Goal: Task Accomplishment & Management: Complete application form

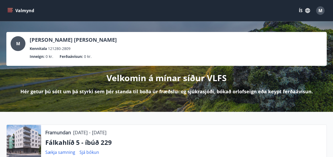
click at [8, 8] on icon "menu" at bounding box center [9, 10] width 5 height 5
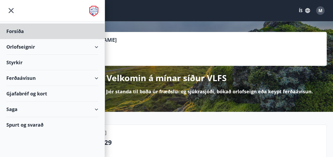
click at [15, 63] on div "Styrkir" at bounding box center [52, 63] width 92 height 16
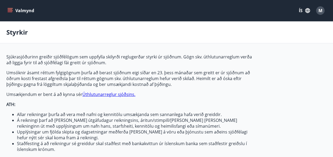
type input "***"
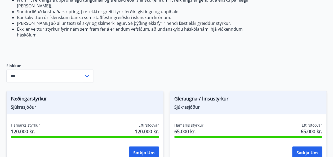
scroll to position [171, 0]
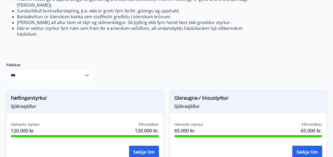
click at [88, 75] on icon at bounding box center [87, 75] width 4 height 2
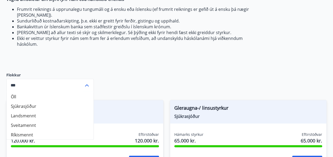
scroll to position [180, 0]
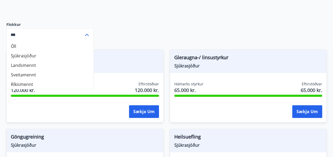
scroll to position [211, 0]
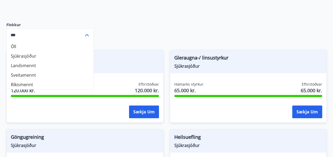
click at [87, 34] on icon at bounding box center [87, 35] width 6 height 6
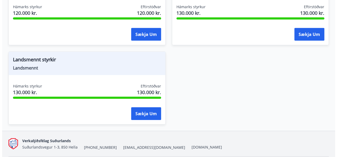
scroll to position [782, 0]
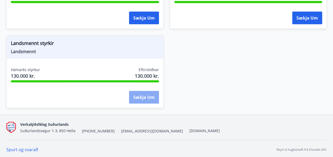
click at [140, 95] on button "Sækja um" at bounding box center [144, 97] width 30 height 13
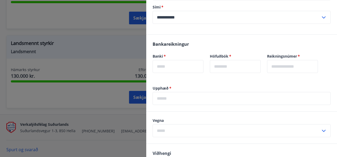
scroll to position [92, 0]
click at [185, 67] on input "text" at bounding box center [178, 66] width 51 height 13
type input "****"
click at [232, 67] on input "text" at bounding box center [235, 66] width 51 height 13
type input "**"
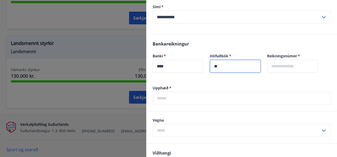
click at [299, 69] on input "text" at bounding box center [292, 66] width 51 height 13
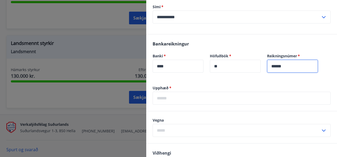
type input "******"
click at [189, 98] on input "text" at bounding box center [242, 98] width 178 height 13
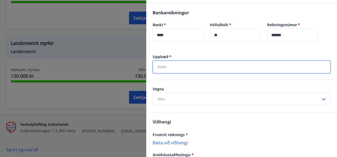
scroll to position [123, 0]
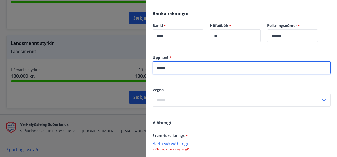
type input "*****"
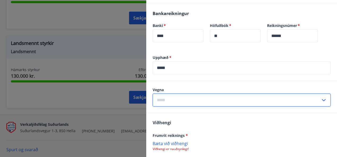
click at [219, 99] on input "text" at bounding box center [237, 100] width 168 height 13
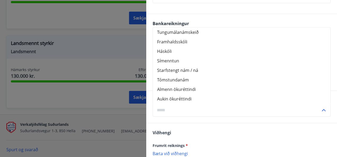
scroll to position [112, 0]
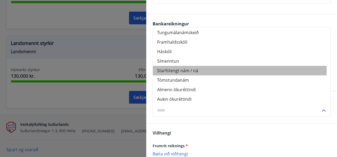
click at [177, 71] on li "Starfstengt nám / ná" at bounding box center [242, 71] width 178 height 10
type input "**********"
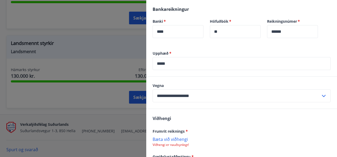
scroll to position [126, 0]
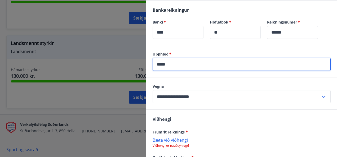
click at [175, 66] on input "*****" at bounding box center [242, 64] width 178 height 13
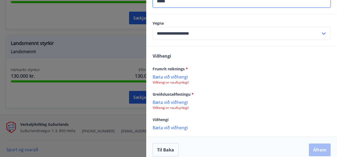
scroll to position [195, 0]
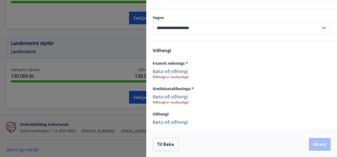
click at [177, 94] on p "Bæta við viðhengi" at bounding box center [242, 96] width 178 height 5
drag, startPoint x: 225, startPoint y: 61, endPoint x: 213, endPoint y: 73, distance: 16.7
click at [213, 73] on p "Bæta við viðhengi" at bounding box center [242, 71] width 178 height 5
click at [184, 72] on p "Bæta við viðhengi" at bounding box center [242, 71] width 178 height 5
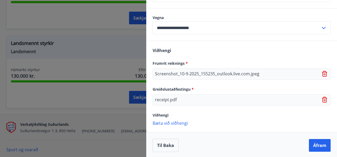
scroll to position [196, 0]
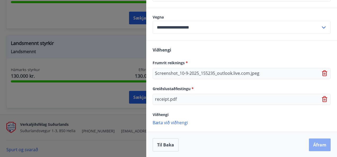
click at [317, 145] on button "Áfram" at bounding box center [320, 145] width 22 height 13
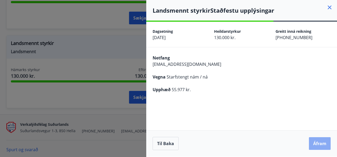
click at [319, 143] on button "Áfram" at bounding box center [320, 144] width 22 height 13
click at [323, 143] on button "Áfram" at bounding box center [320, 144] width 22 height 13
click at [320, 141] on button "Áfram" at bounding box center [320, 144] width 22 height 13
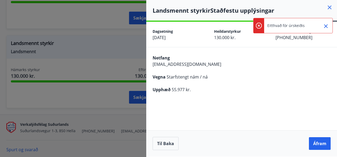
click at [325, 27] on icon "Close" at bounding box center [326, 26] width 4 height 4
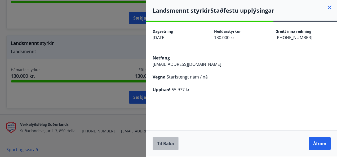
click at [171, 141] on button "Til baka" at bounding box center [166, 143] width 26 height 13
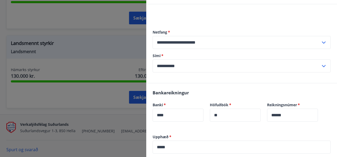
scroll to position [43, 0]
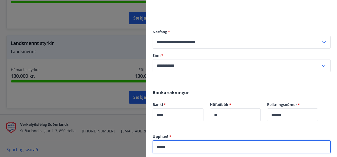
click at [162, 146] on input "*****" at bounding box center [242, 147] width 178 height 13
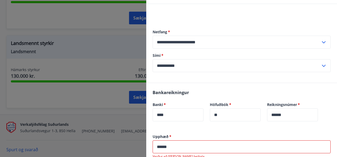
type input "*****"
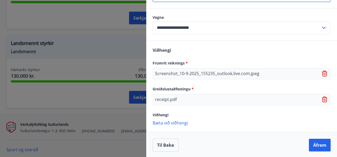
scroll to position [196, 0]
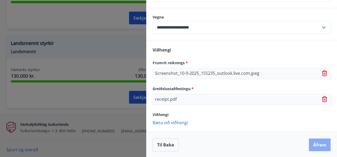
click at [313, 139] on button "Áfram" at bounding box center [320, 145] width 22 height 13
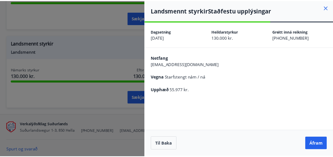
scroll to position [0, 0]
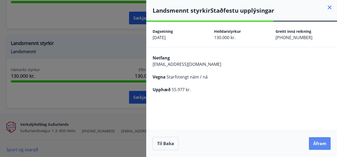
click at [326, 146] on button "Áfram" at bounding box center [320, 144] width 22 height 13
click at [315, 144] on button "Áfram" at bounding box center [320, 144] width 22 height 13
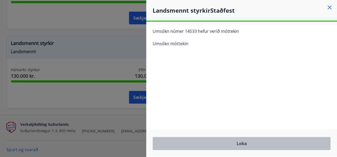
click at [244, 146] on button "Loka" at bounding box center [242, 143] width 178 height 13
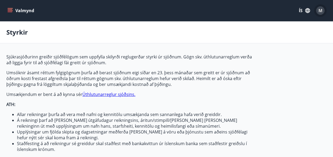
click at [321, 11] on span "M" at bounding box center [321, 11] width 4 height 6
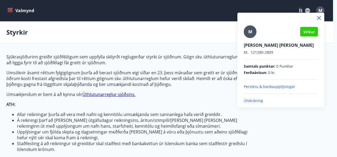
click at [259, 101] on p "Útskráning" at bounding box center [281, 100] width 74 height 5
